Goal: Check status

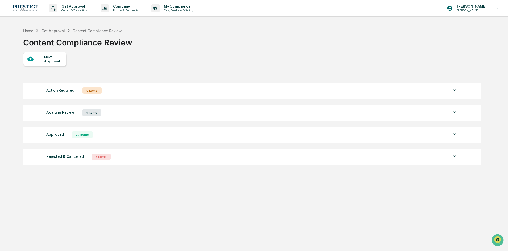
click at [132, 113] on div "Awaiting Review 4 Items" at bounding box center [251, 112] width 411 height 7
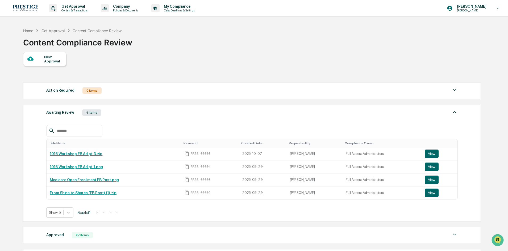
click at [132, 113] on div "Awaiting Review 4 Items" at bounding box center [251, 112] width 411 height 7
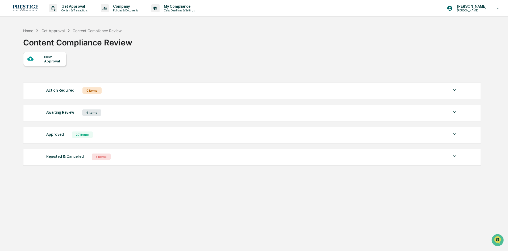
click at [132, 113] on div "Awaiting Review 4 Items" at bounding box center [251, 112] width 411 height 7
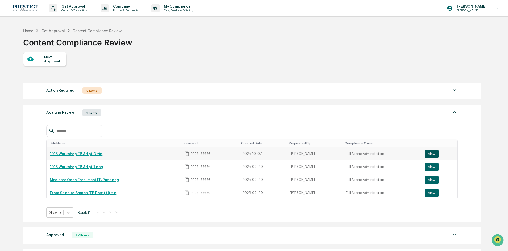
click at [427, 154] on button "View" at bounding box center [431, 154] width 14 height 9
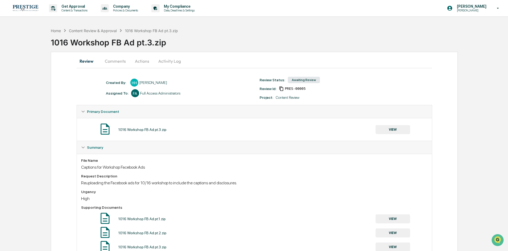
click at [400, 218] on button "VIEW" at bounding box center [392, 218] width 35 height 9
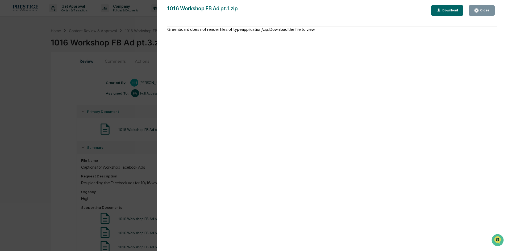
click at [138, 85] on div "Version History 10/07/2025, 03:24 PM Hannah Haessig 1016 Workshop FB Ad pt.1.zi…" at bounding box center [254, 125] width 508 height 251
